Goal: Register for event/course

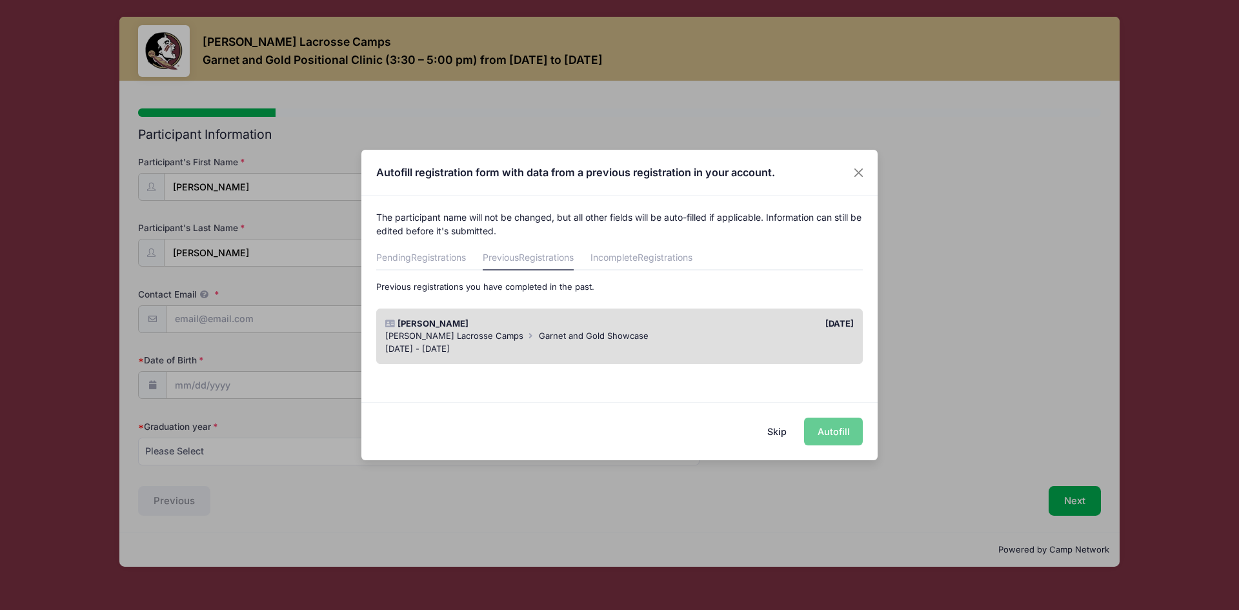
click at [567, 334] on span "Garnet and Gold Showcase" at bounding box center [594, 336] width 110 height 10
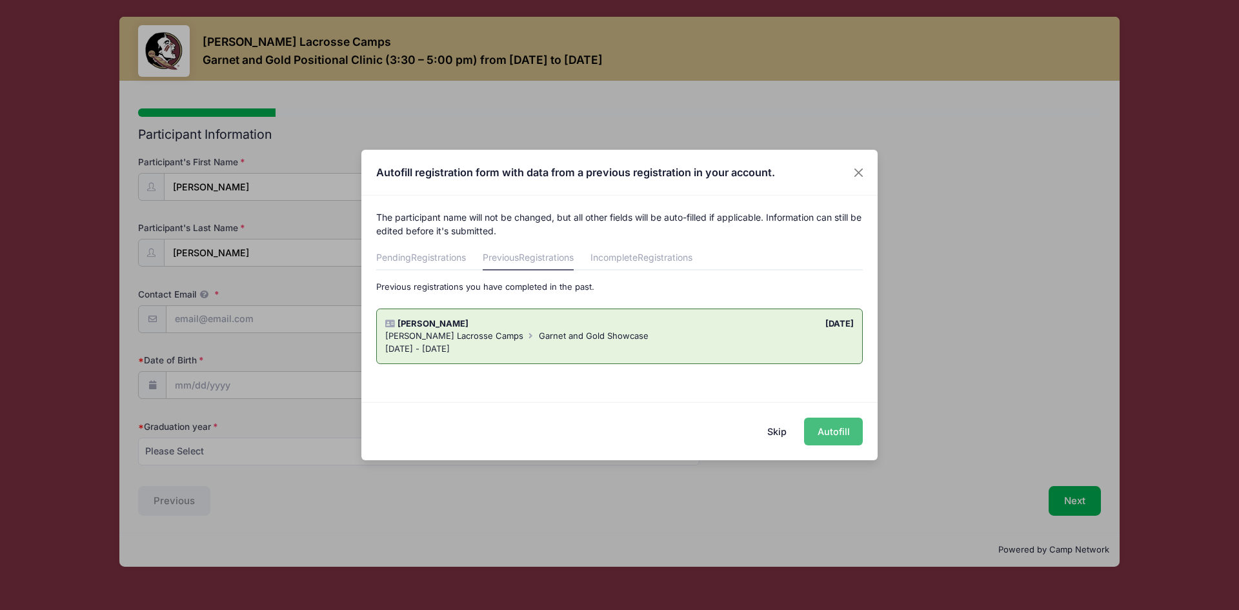
click at [838, 437] on button "Autofill" at bounding box center [833, 432] width 59 height 28
type input "[EMAIL_ADDRESS][DOMAIN_NAME]"
type input "[DATE]"
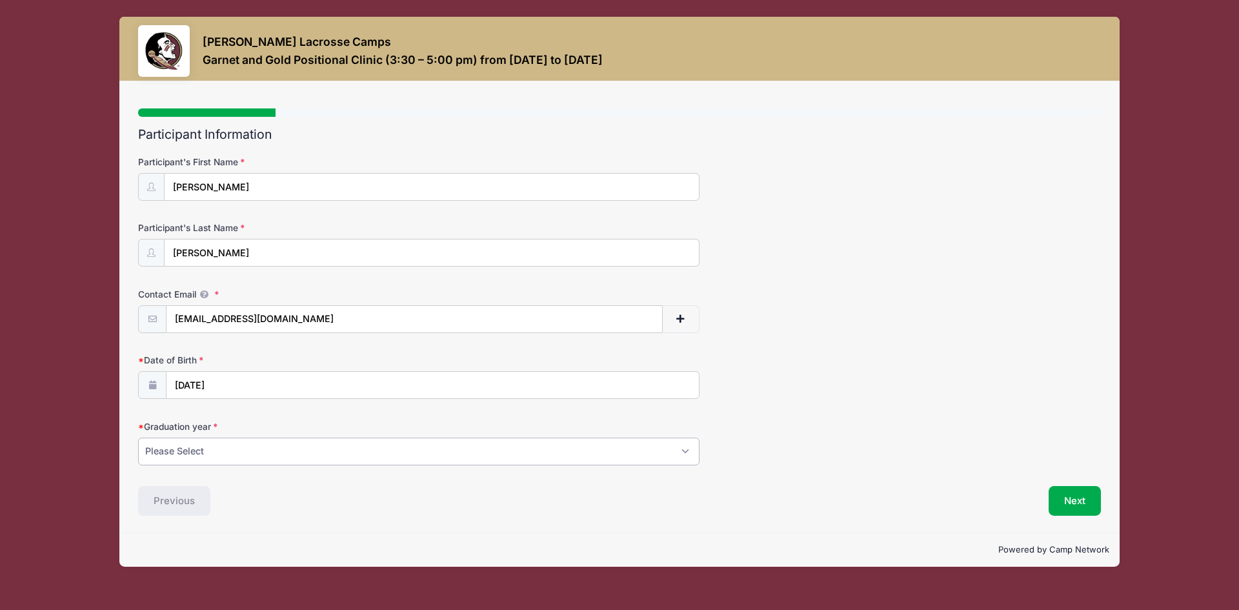
click at [613, 454] on select "Please Select 2027 2028 2029" at bounding box center [419, 452] width 562 height 28
select select "2027"
click at [138, 438] on select "Please Select 2027 2028 2029" at bounding box center [419, 452] width 562 height 28
click at [1073, 500] on button "Next" at bounding box center [1075, 501] width 52 height 30
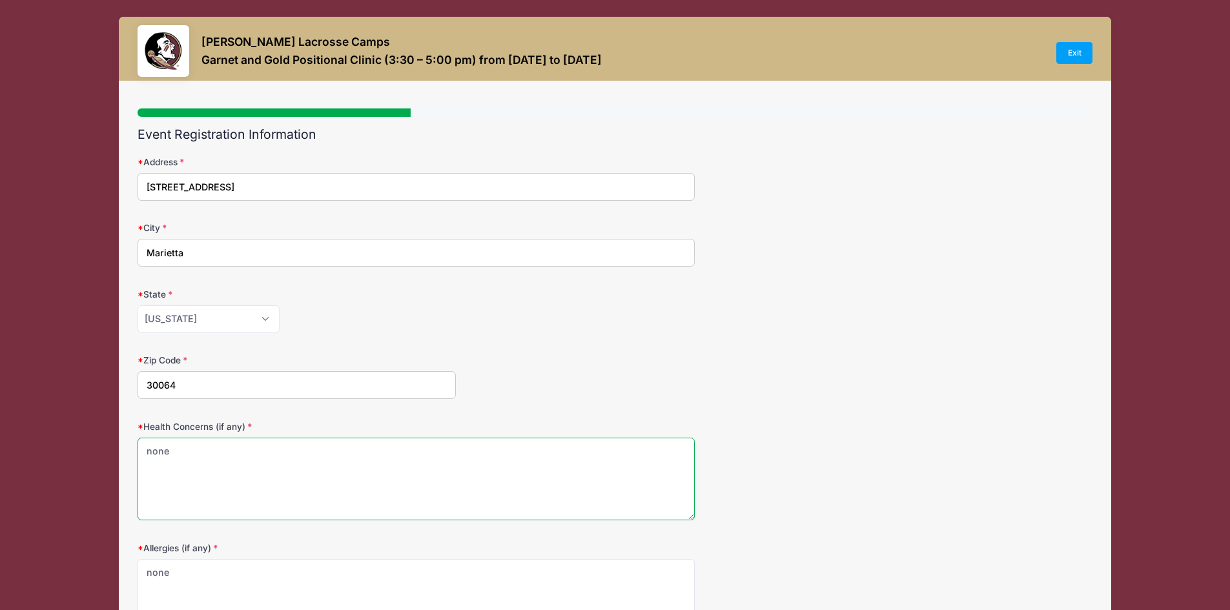
click at [419, 473] on textarea "none" at bounding box center [415, 479] width 557 height 83
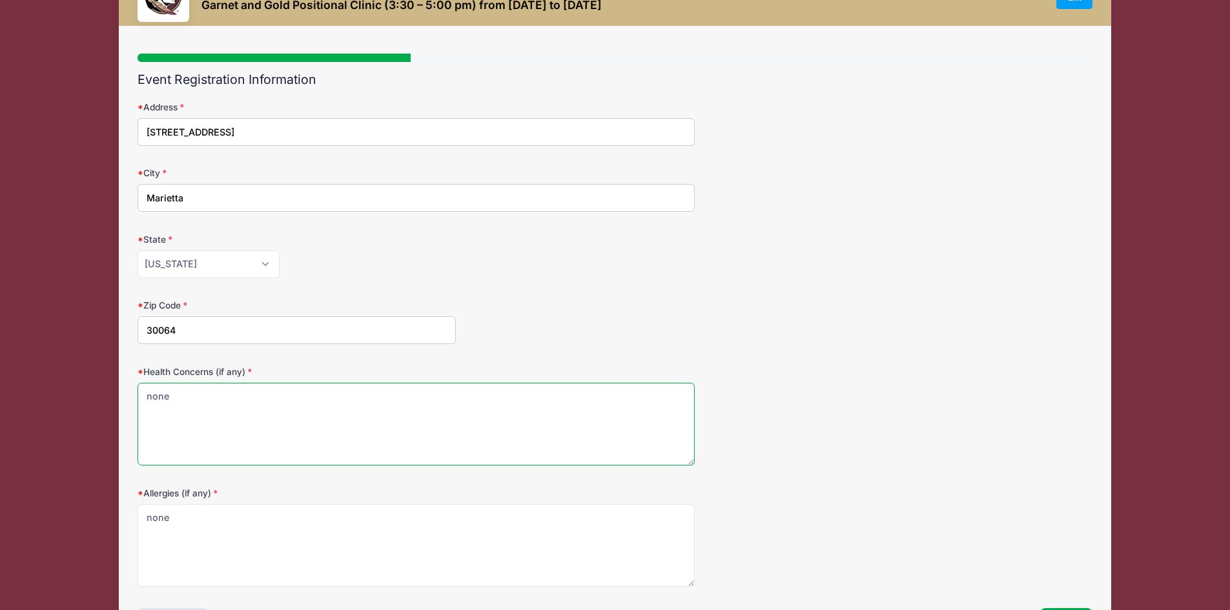
scroll to position [150, 0]
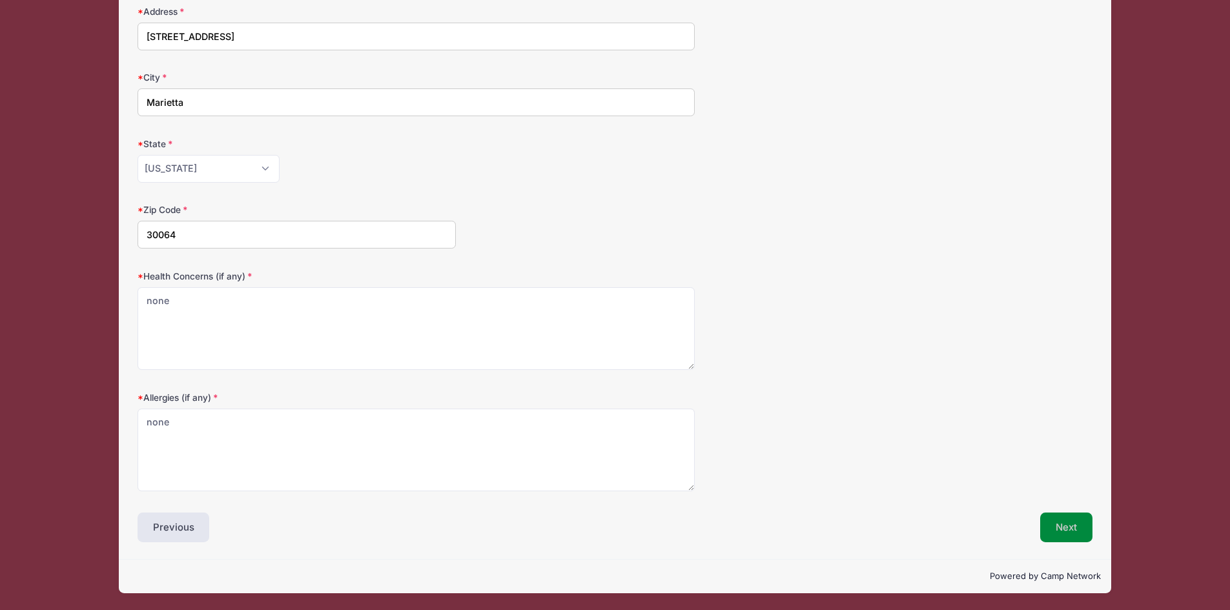
click at [1046, 527] on button "Next" at bounding box center [1066, 528] width 52 height 30
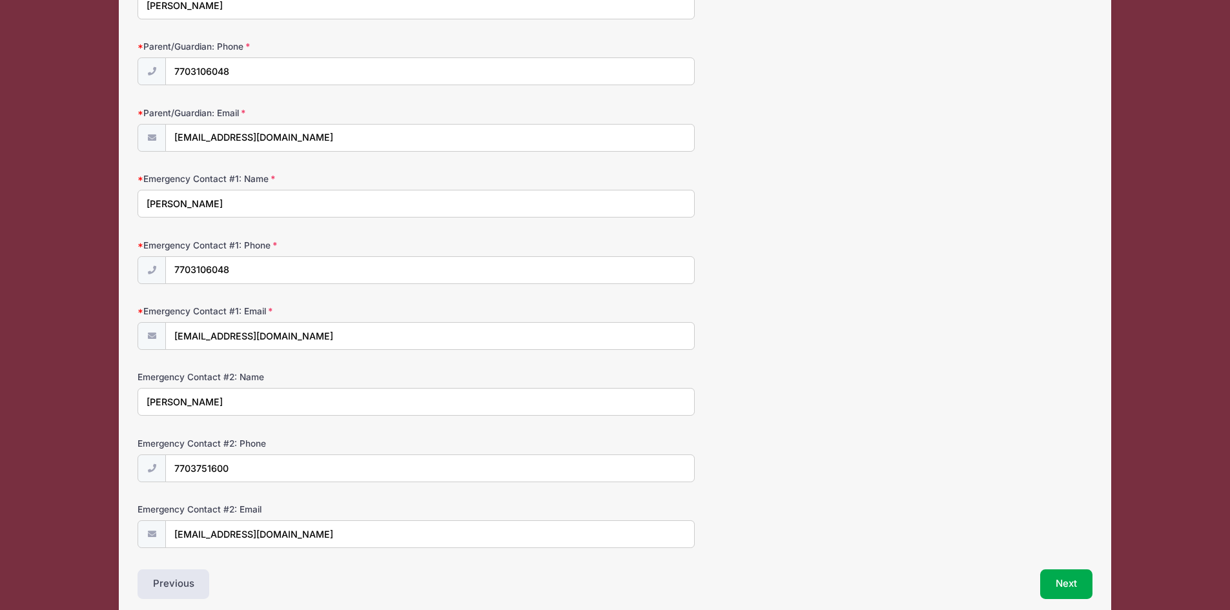
scroll to position [238, 0]
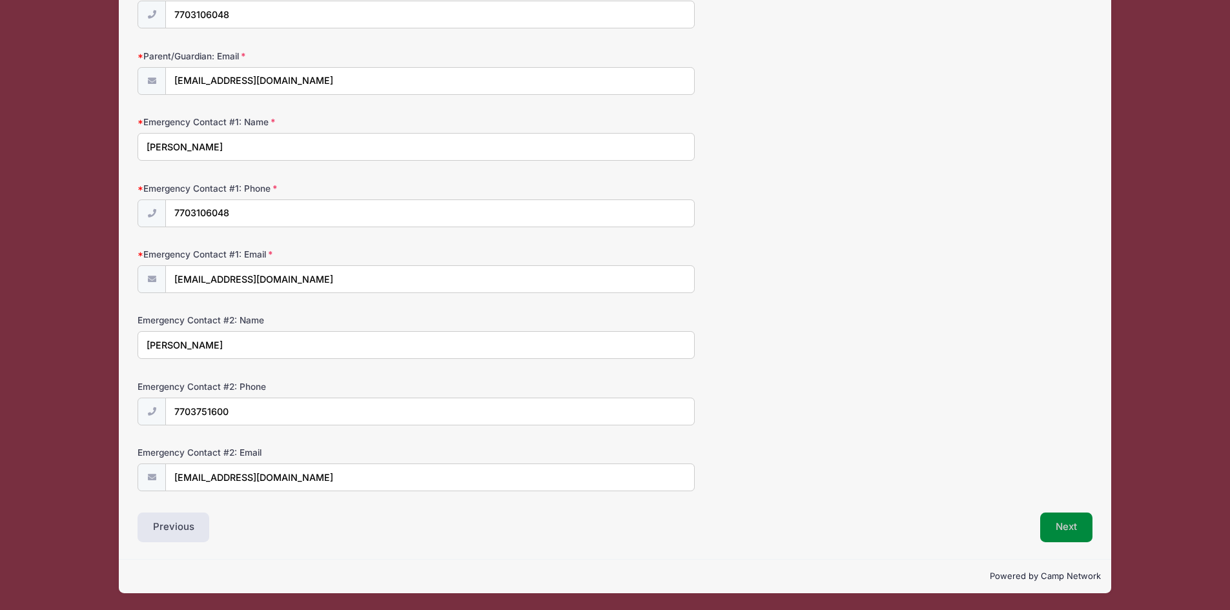
click at [1048, 534] on button "Next" at bounding box center [1066, 528] width 52 height 30
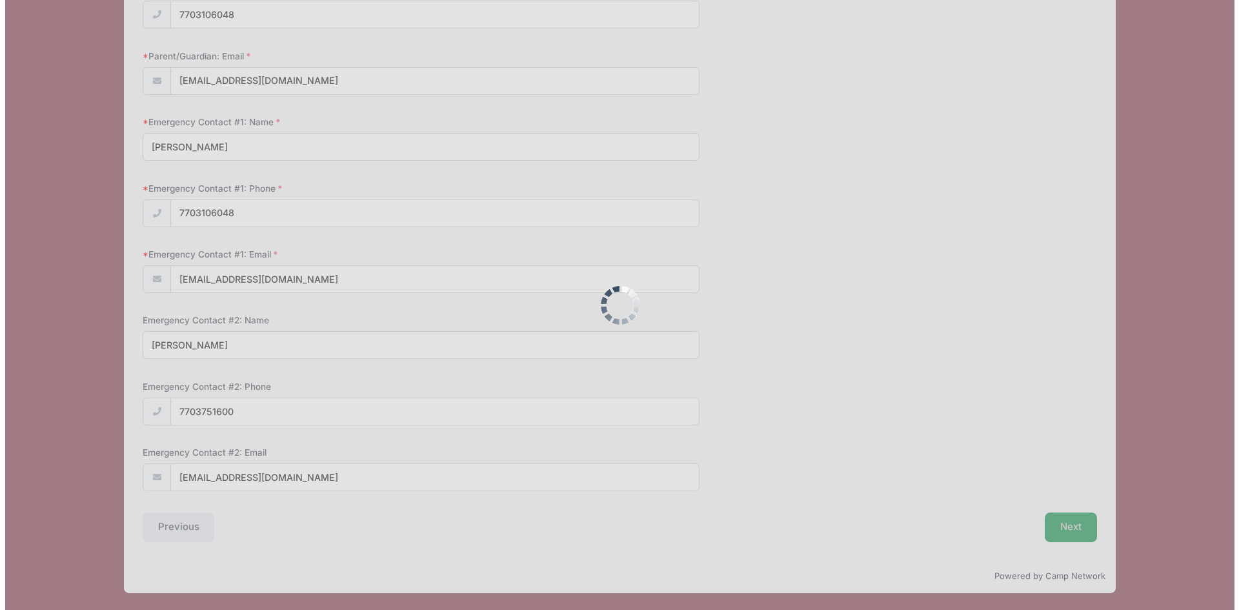
scroll to position [0, 0]
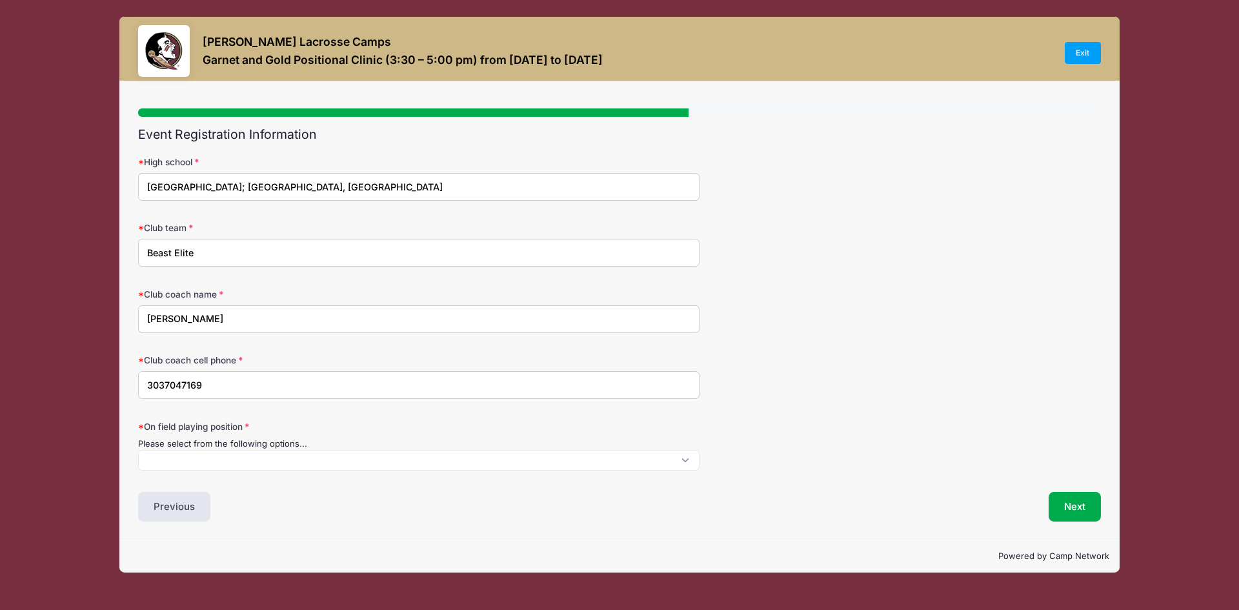
click at [471, 462] on span at bounding box center [419, 460] width 562 height 21
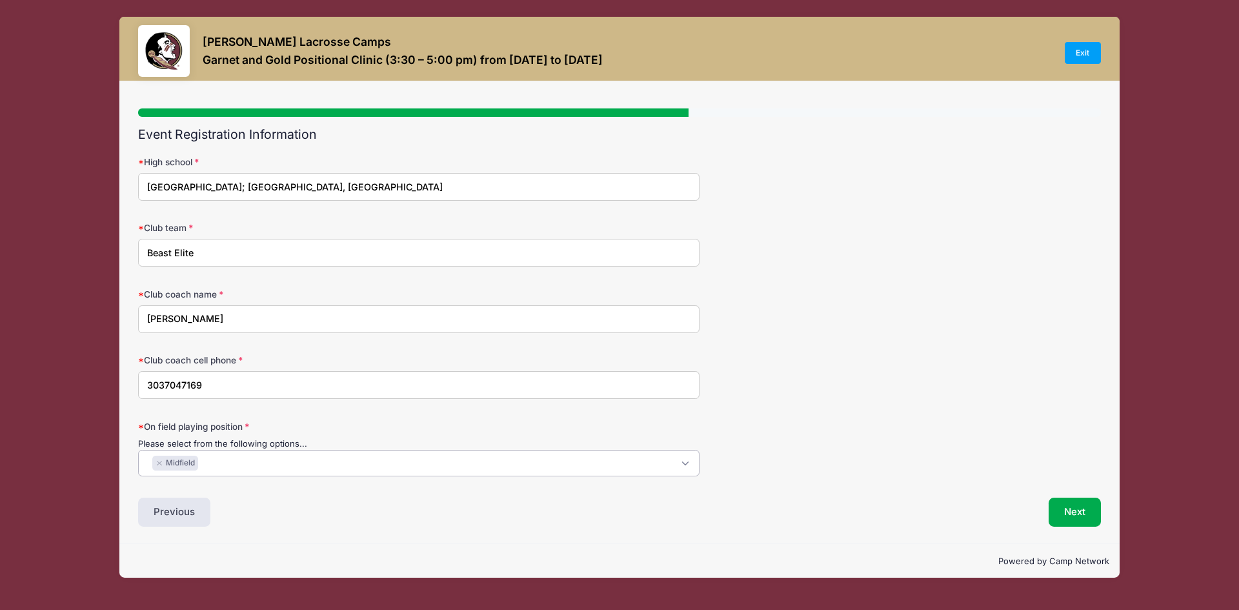
click at [471, 465] on span "× Midfield" at bounding box center [419, 463] width 562 height 26
select select "Attack"
click at [1071, 514] on button "Next" at bounding box center [1075, 513] width 52 height 30
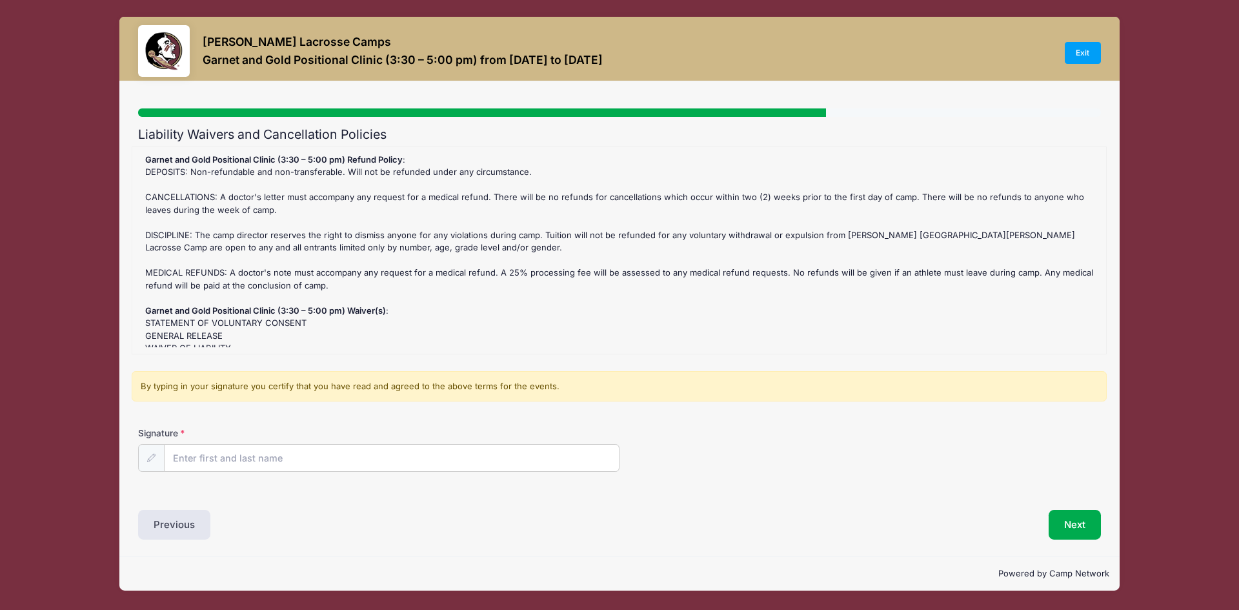
scroll to position [0, 0]
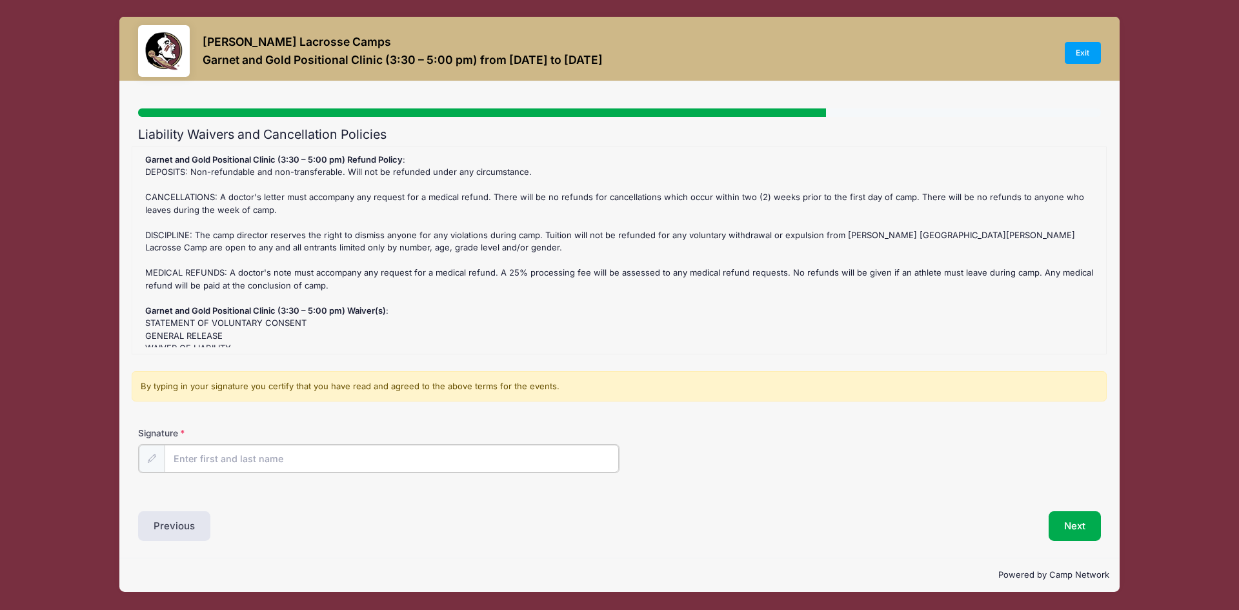
click at [282, 457] on input "Signature" at bounding box center [392, 459] width 454 height 28
type input "[PERSON_NAME]"
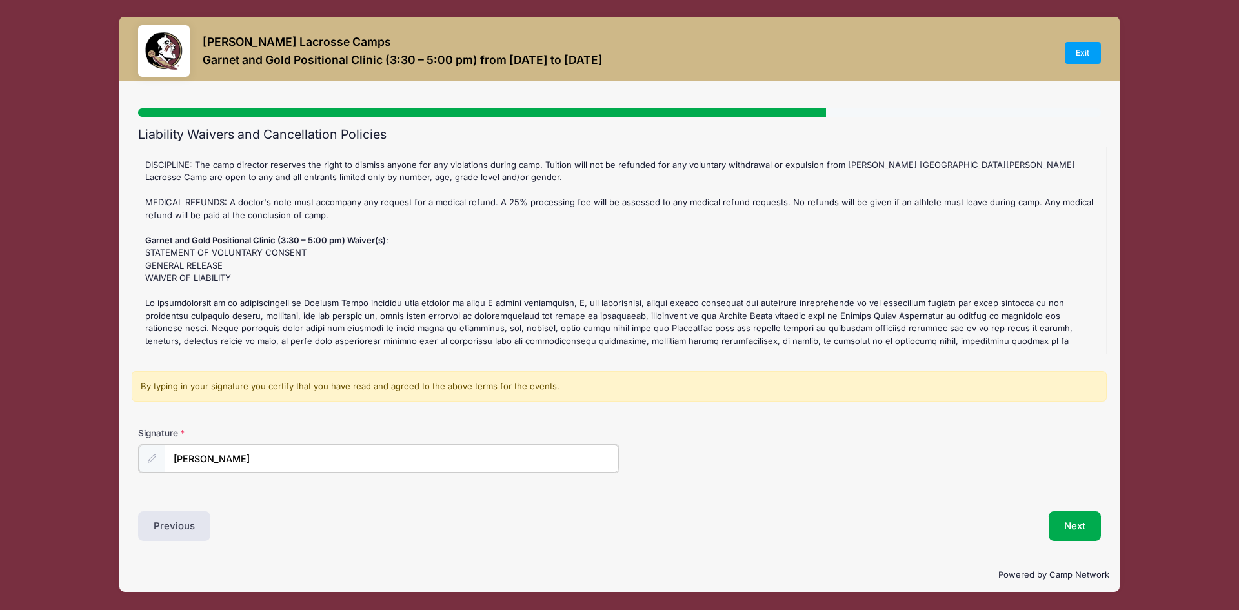
scroll to position [134, 0]
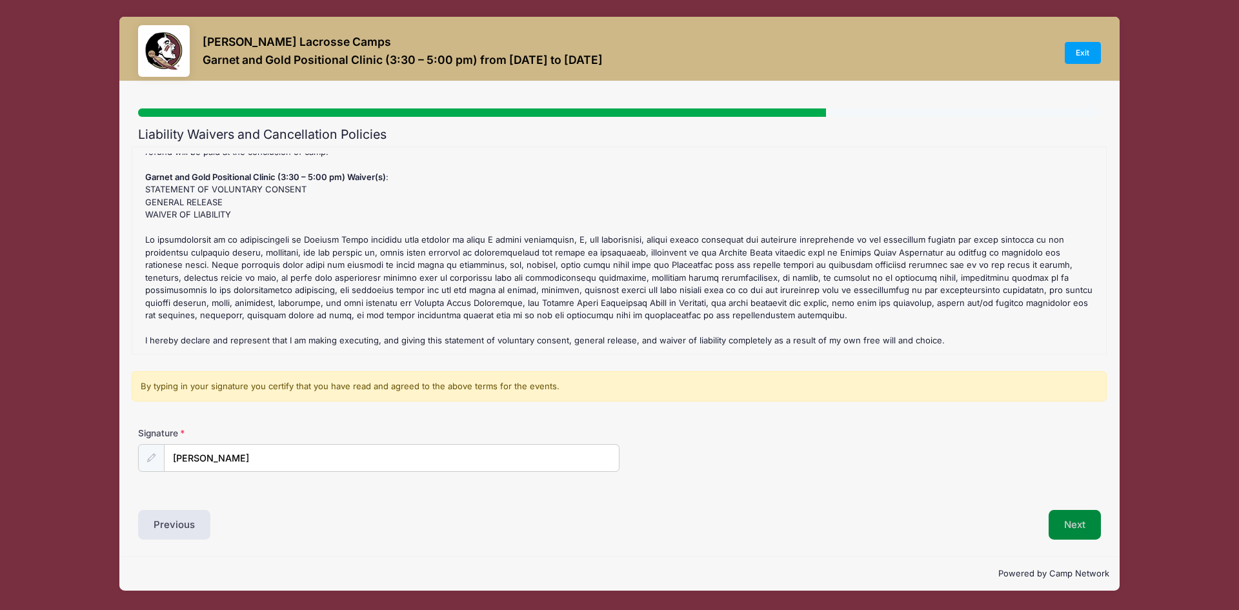
click at [1068, 524] on button "Next" at bounding box center [1075, 525] width 52 height 30
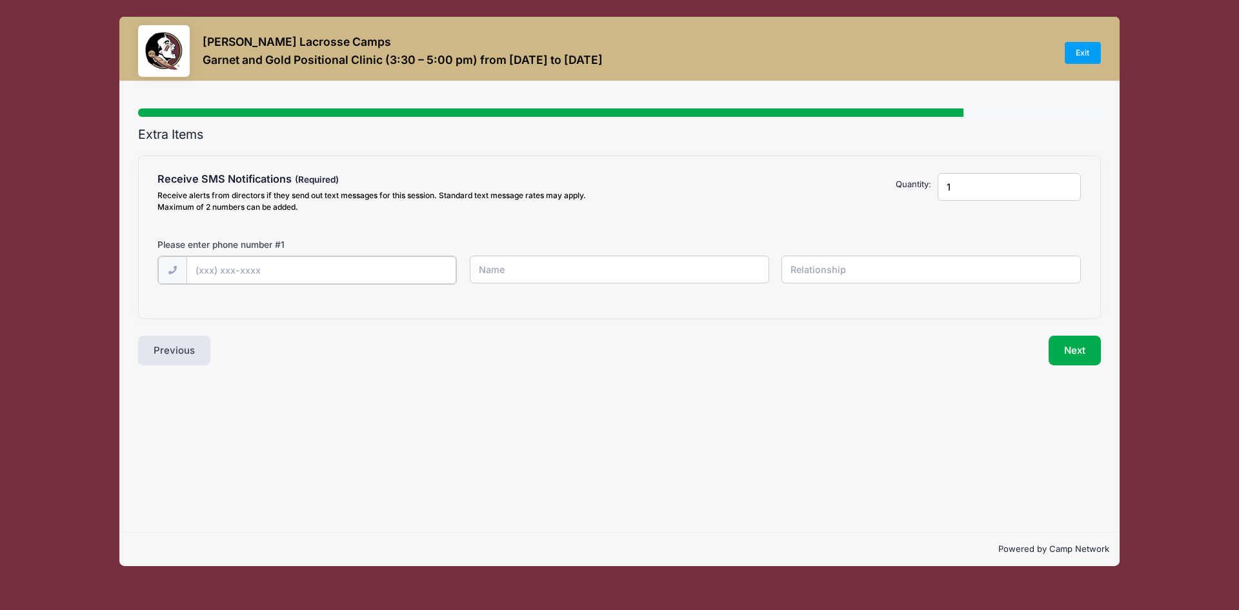
click at [0, 0] on input "text" at bounding box center [0, 0] width 0 height 0
type input "[PHONE_NUMBER]"
click at [0, 0] on input "text" at bounding box center [0, 0] width 0 height 0
type input "[PERSON_NAME]"
type input "parent"
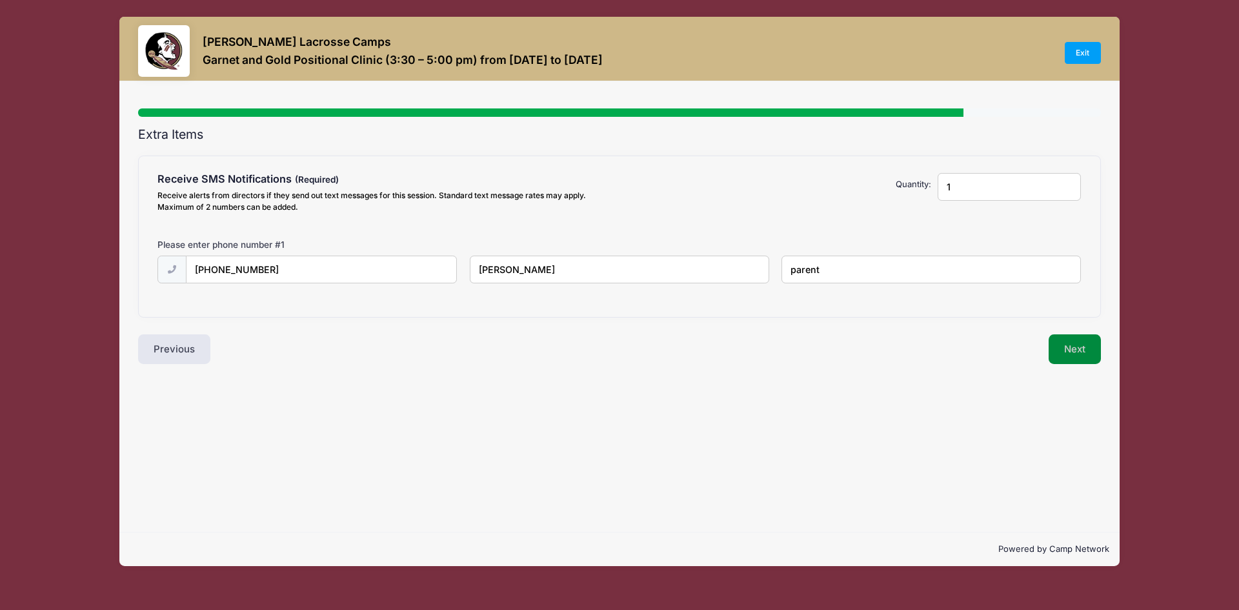
click at [1078, 351] on button "Next" at bounding box center [1075, 349] width 52 height 30
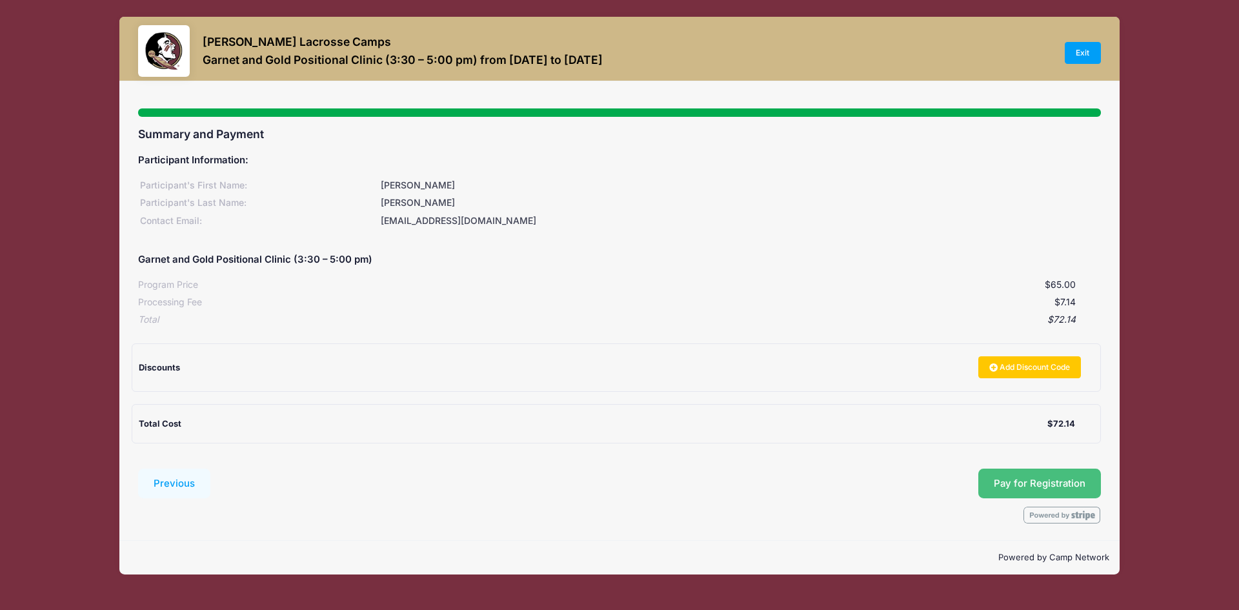
click at [1067, 481] on span "Pay for Registration" at bounding box center [1040, 484] width 92 height 12
